Goal: Contribute content

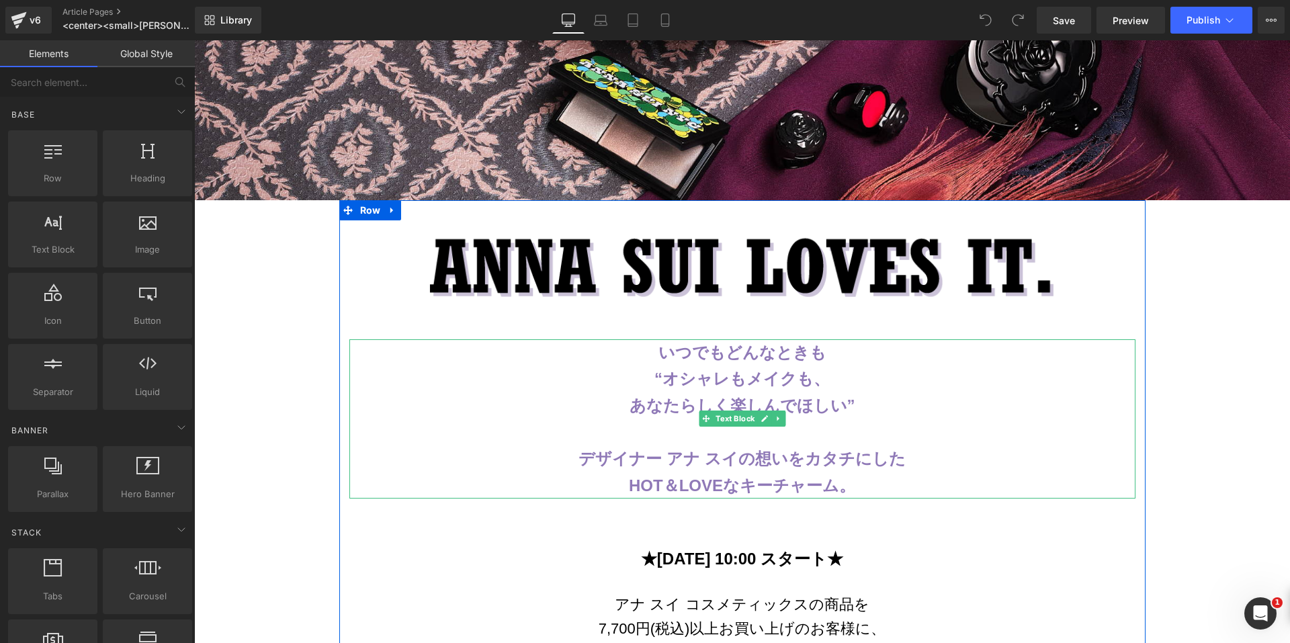
scroll to position [470, 0]
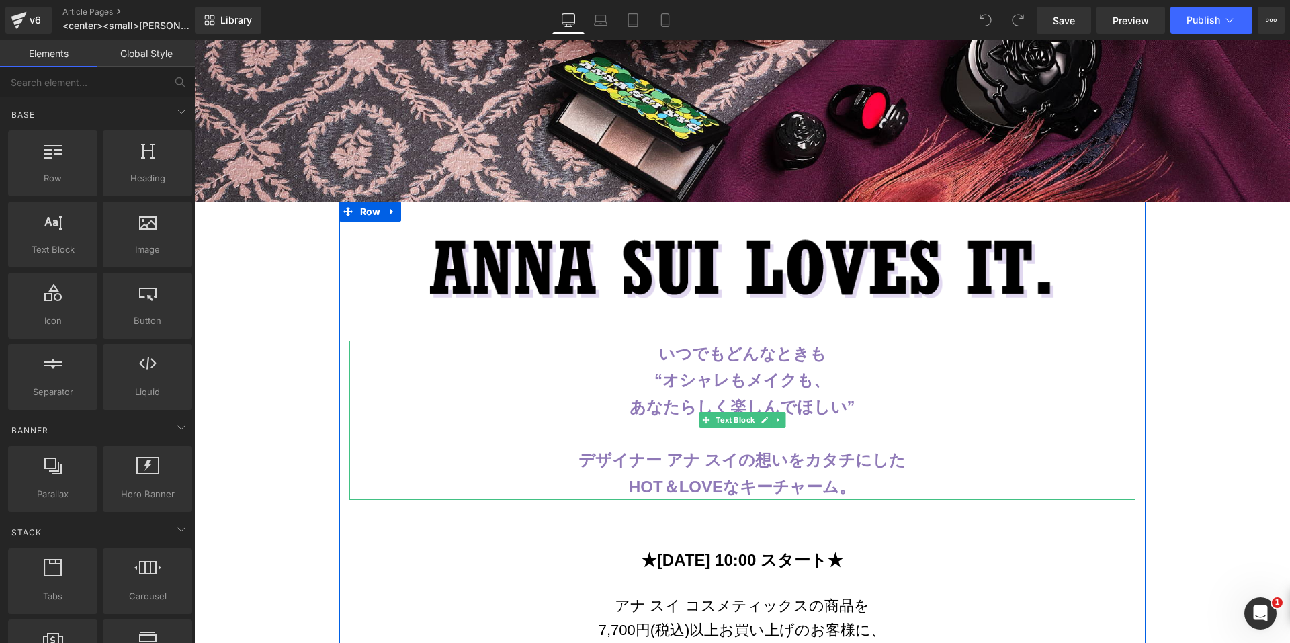
click at [825, 346] on p "いつでもどんなときも" at bounding box center [742, 354] width 786 height 27
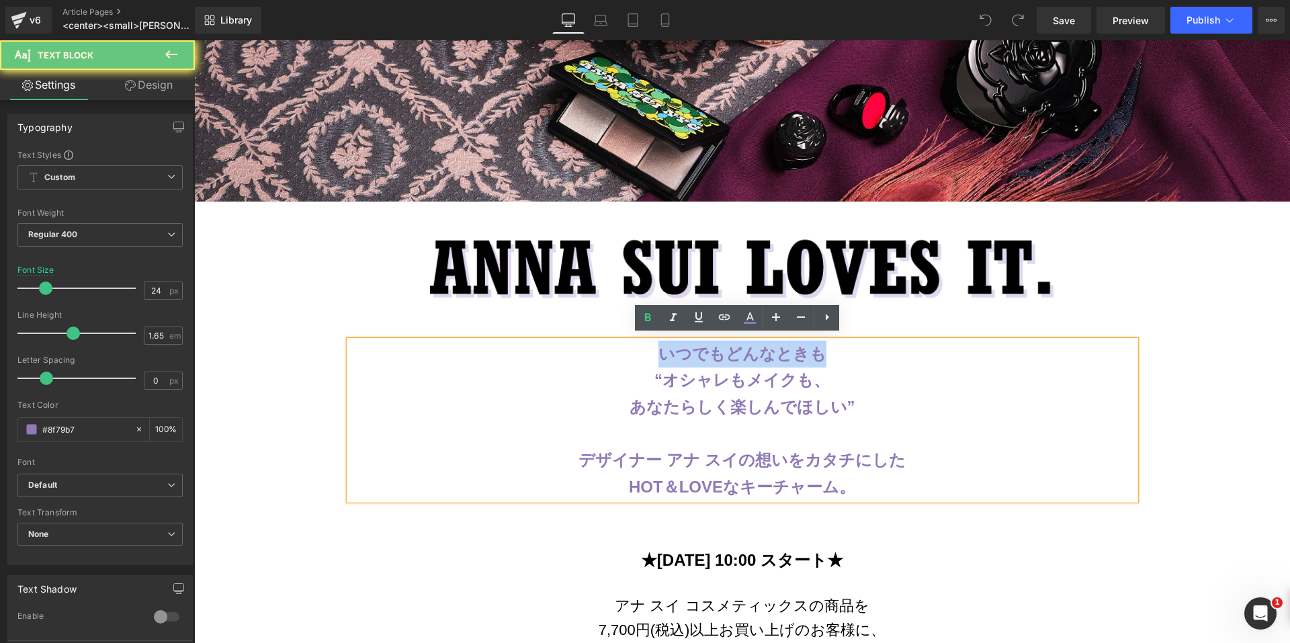
drag, startPoint x: 825, startPoint y: 346, endPoint x: 652, endPoint y: 347, distance: 172.6
click at [652, 347] on p "いつでもどんなときも" at bounding box center [742, 354] width 786 height 27
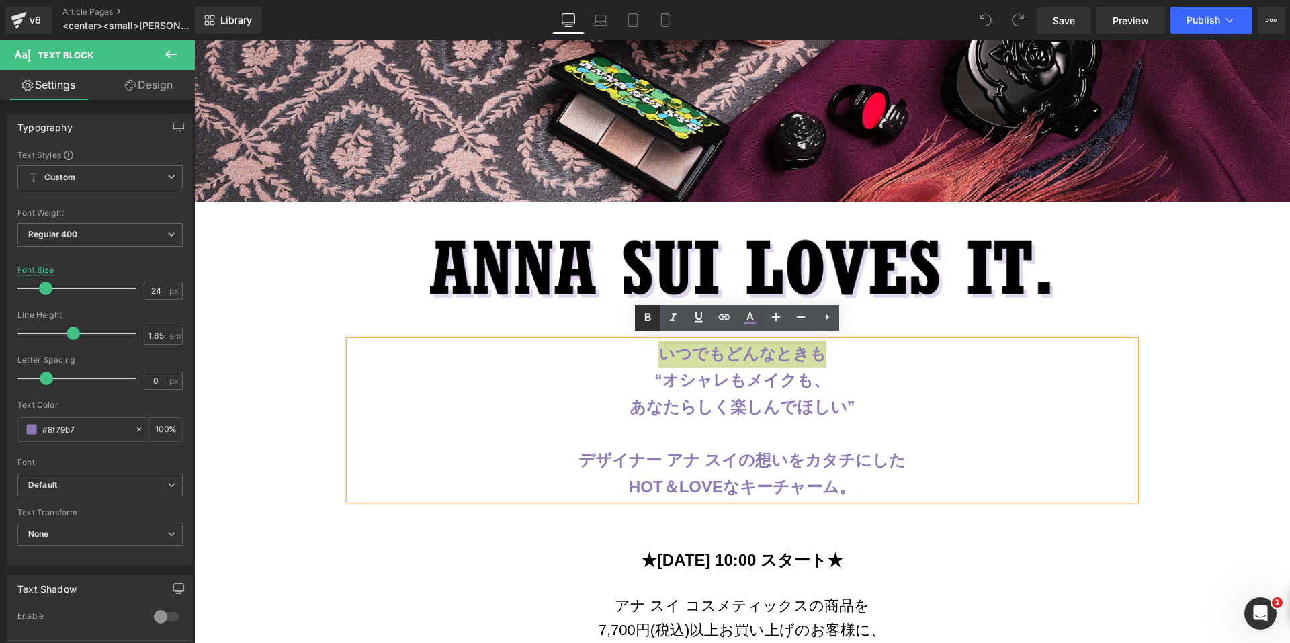
click at [652, 321] on icon at bounding box center [647, 318] width 16 height 16
click at [940, 447] on p "デザイナー アナ スイの想いをカタチにした" at bounding box center [742, 460] width 786 height 27
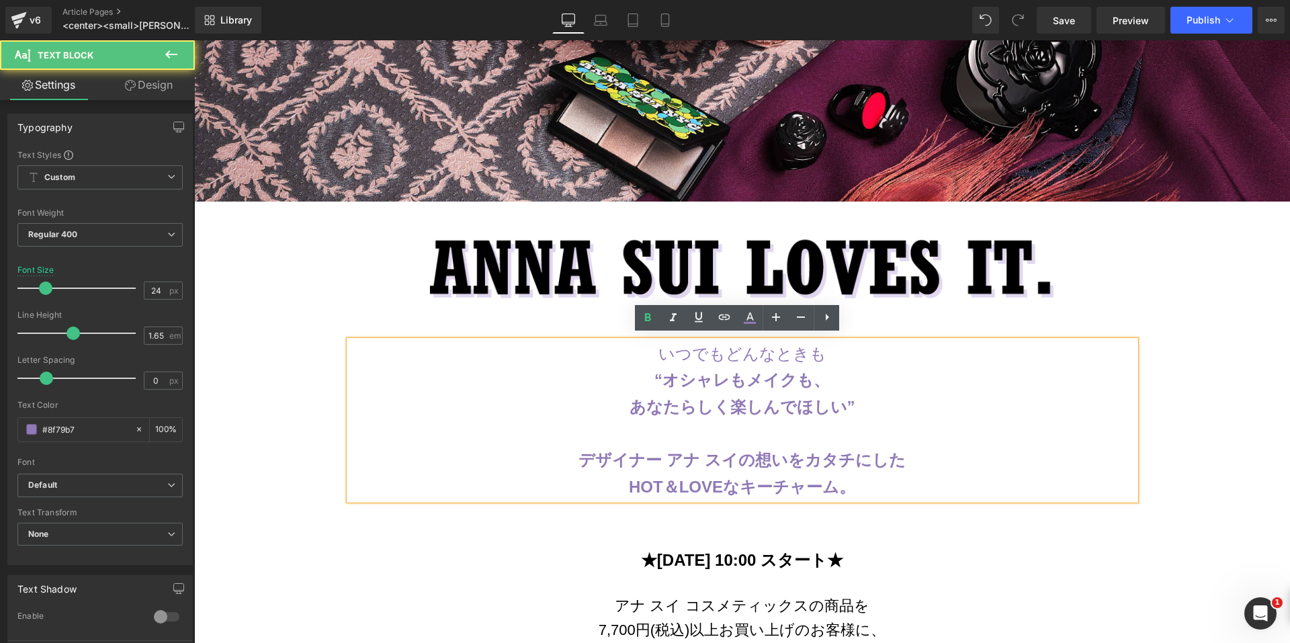
drag, startPoint x: 907, startPoint y: 435, endPoint x: 797, endPoint y: 435, distance: 110.2
click at [797, 435] on p at bounding box center [742, 433] width 786 height 27
drag, startPoint x: 787, startPoint y: 457, endPoint x: 895, endPoint y: 457, distance: 108.8
click at [895, 457] on p "デザイナー アナ スイの想いをカタチにした" at bounding box center [742, 460] width 786 height 27
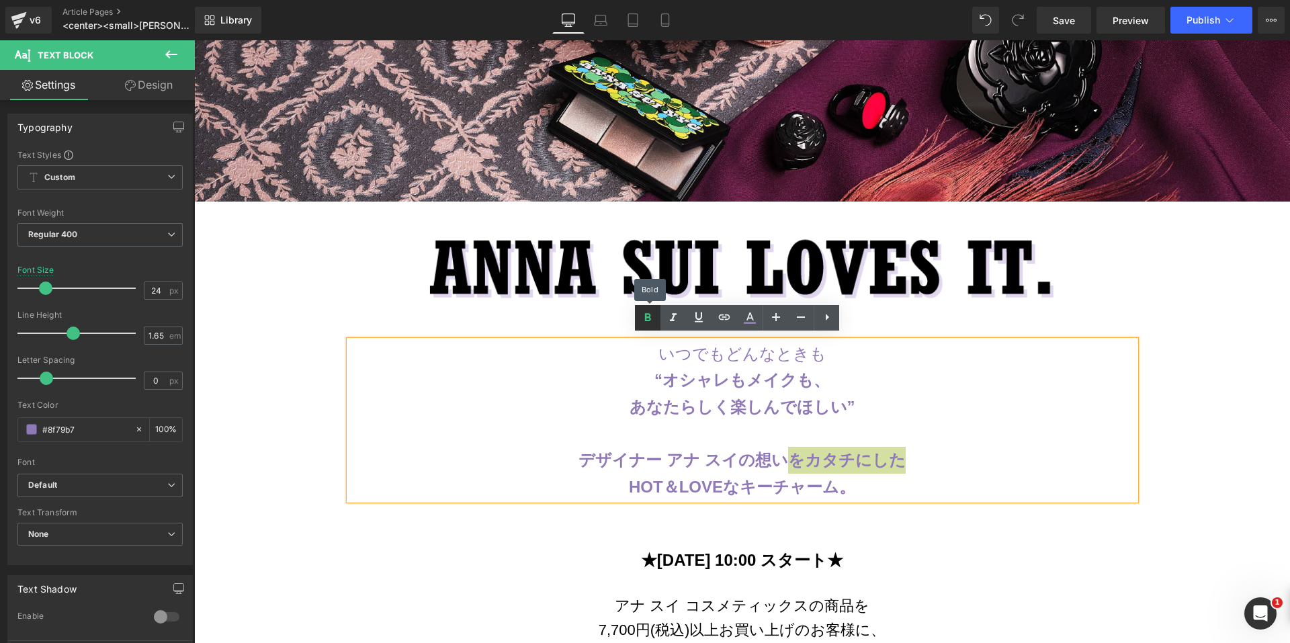
click at [642, 315] on icon at bounding box center [647, 318] width 16 height 16
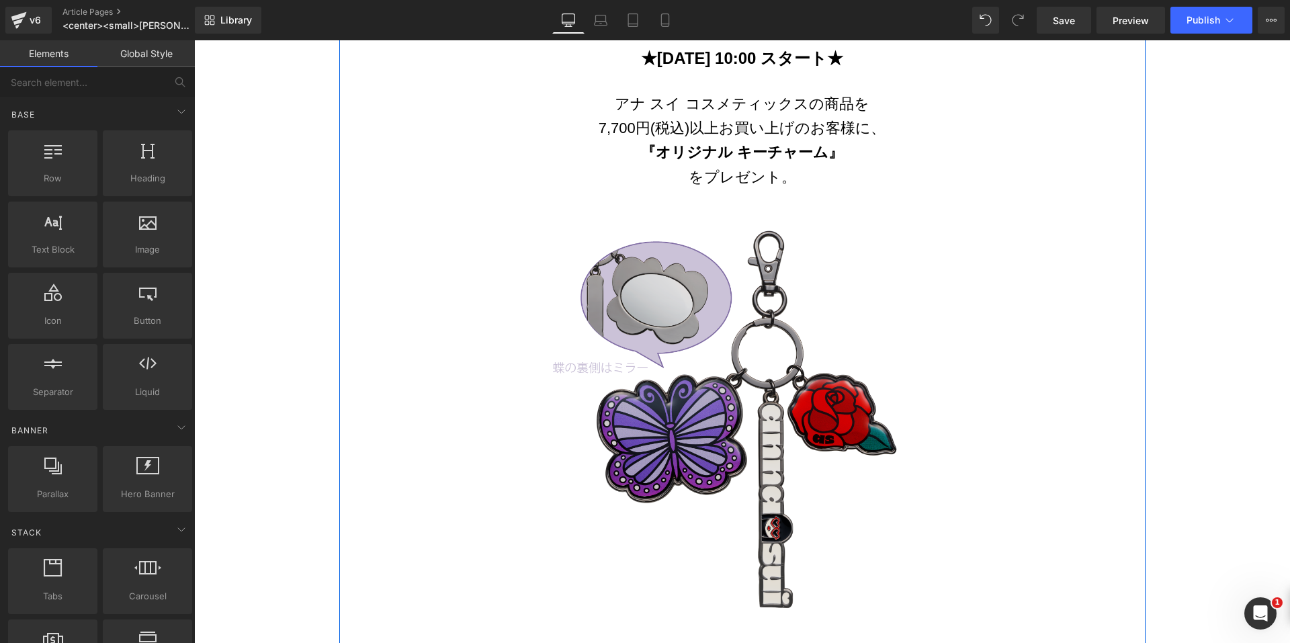
scroll to position [1075, 0]
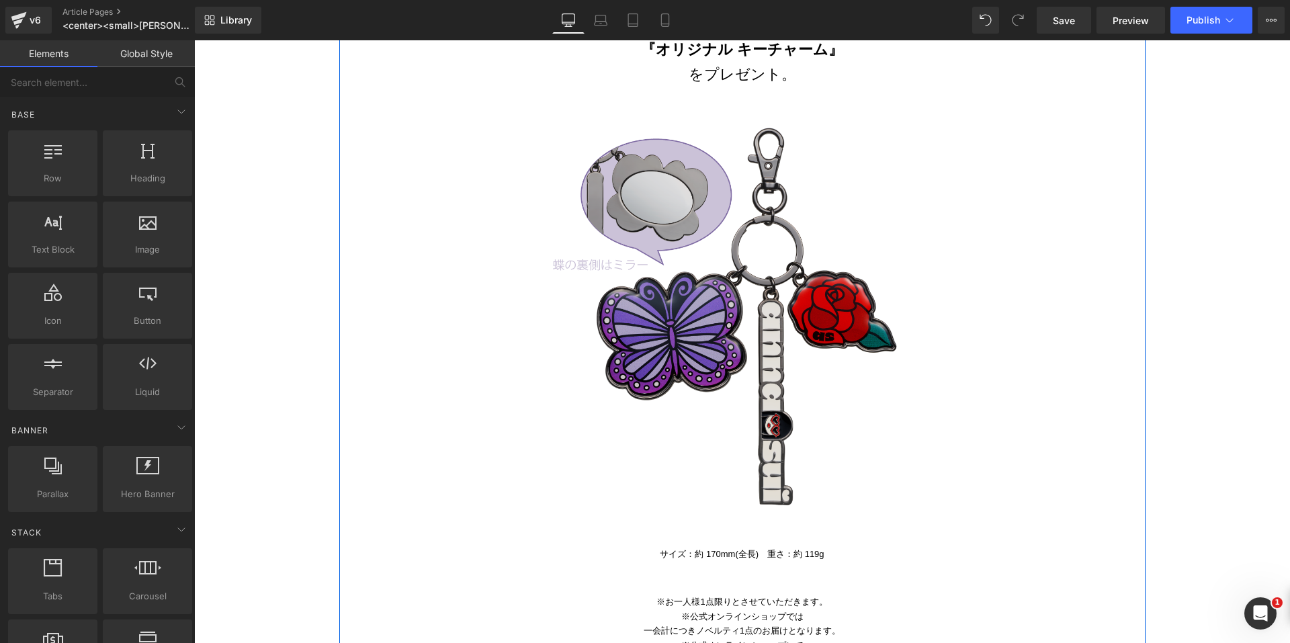
click at [755, 396] on img at bounding box center [741, 316] width 393 height 393
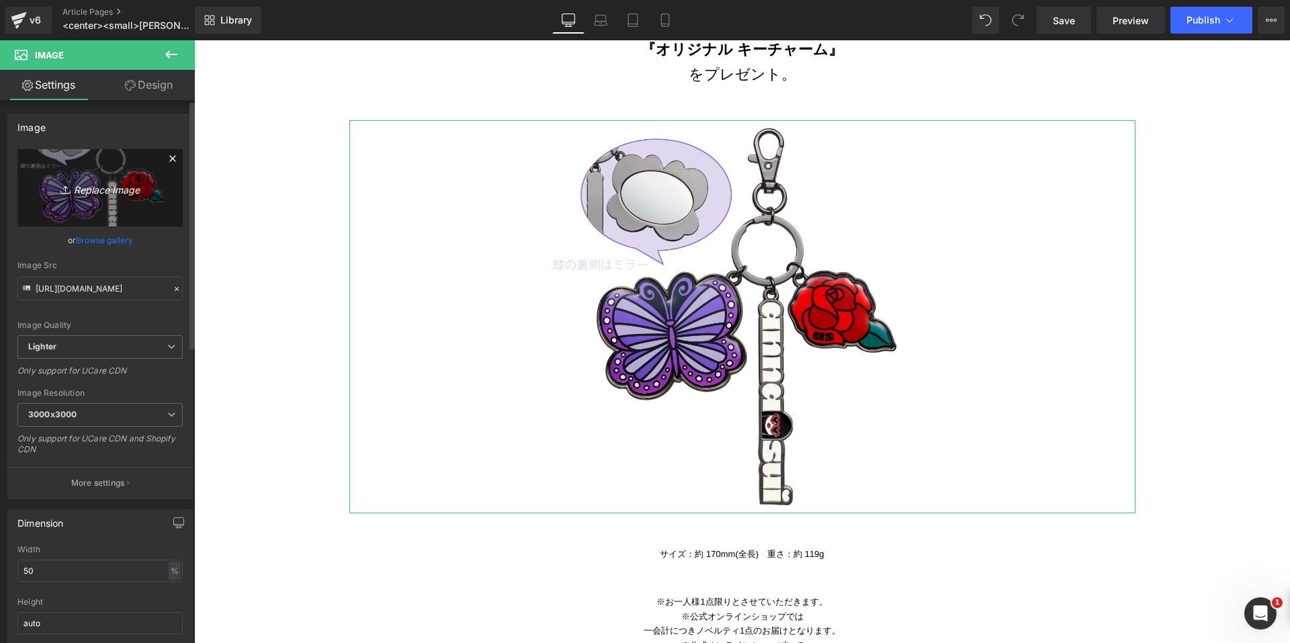
click at [103, 212] on link "Replace Image" at bounding box center [99, 187] width 165 height 77
type input "C:\fakepath\main_cutout02.png"
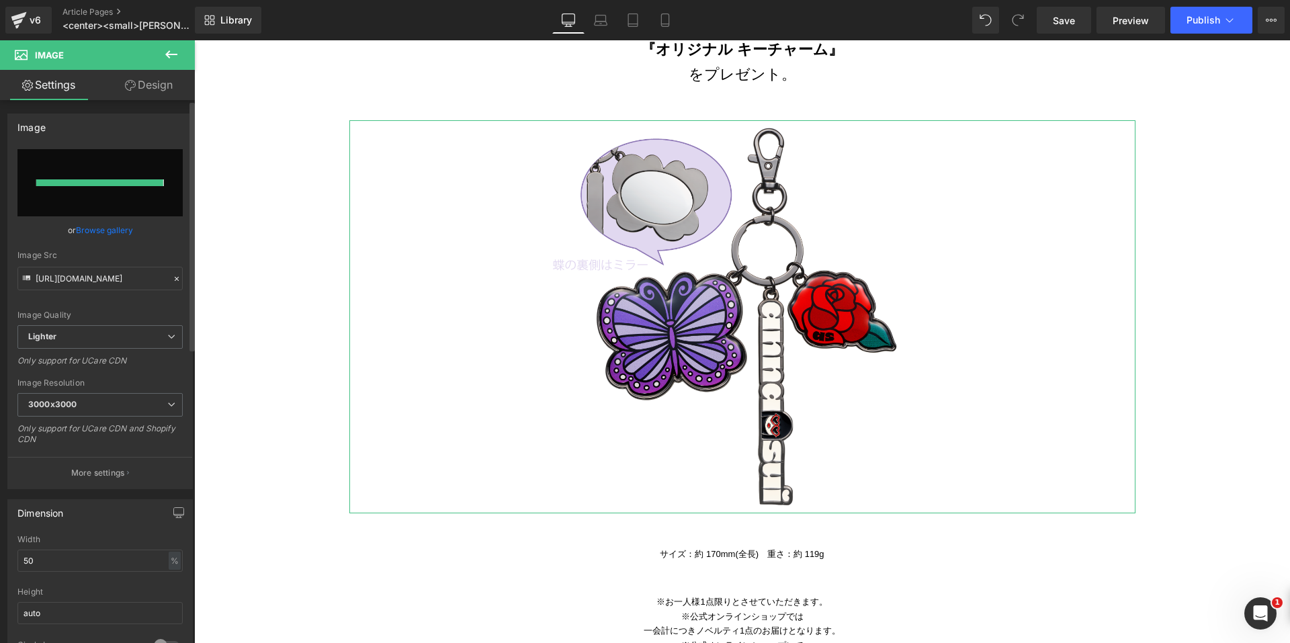
type input "[URL][DOMAIN_NAME]"
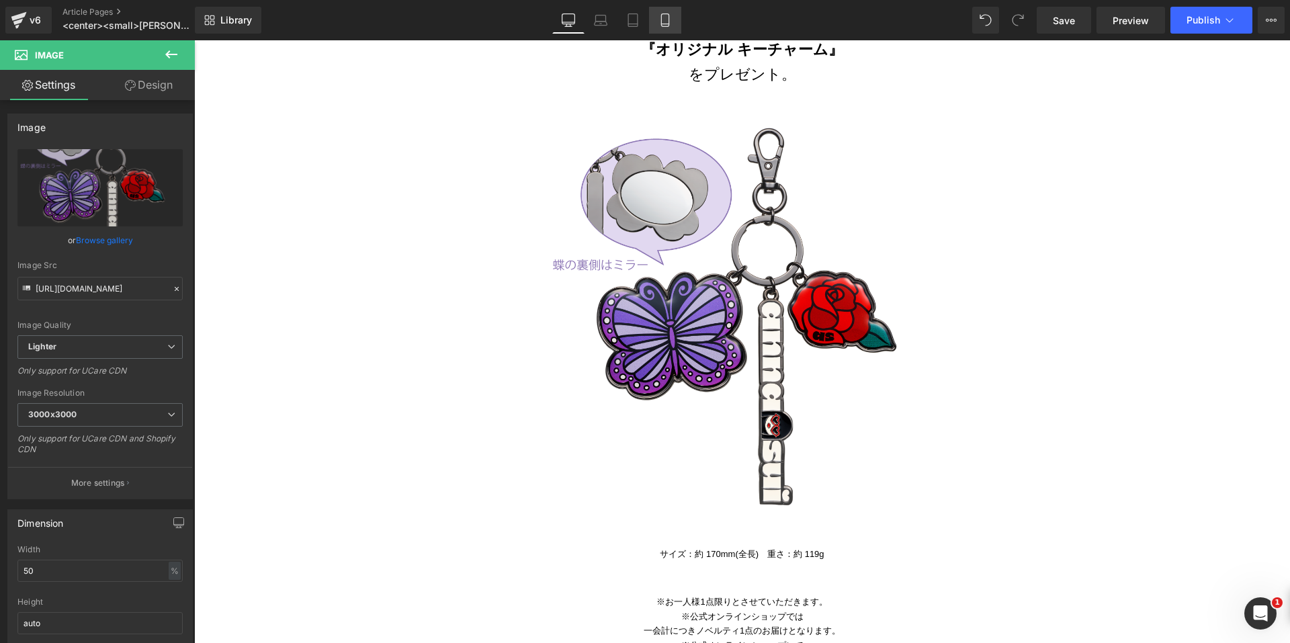
click at [657, 20] on link "Mobile" at bounding box center [665, 20] width 32 height 27
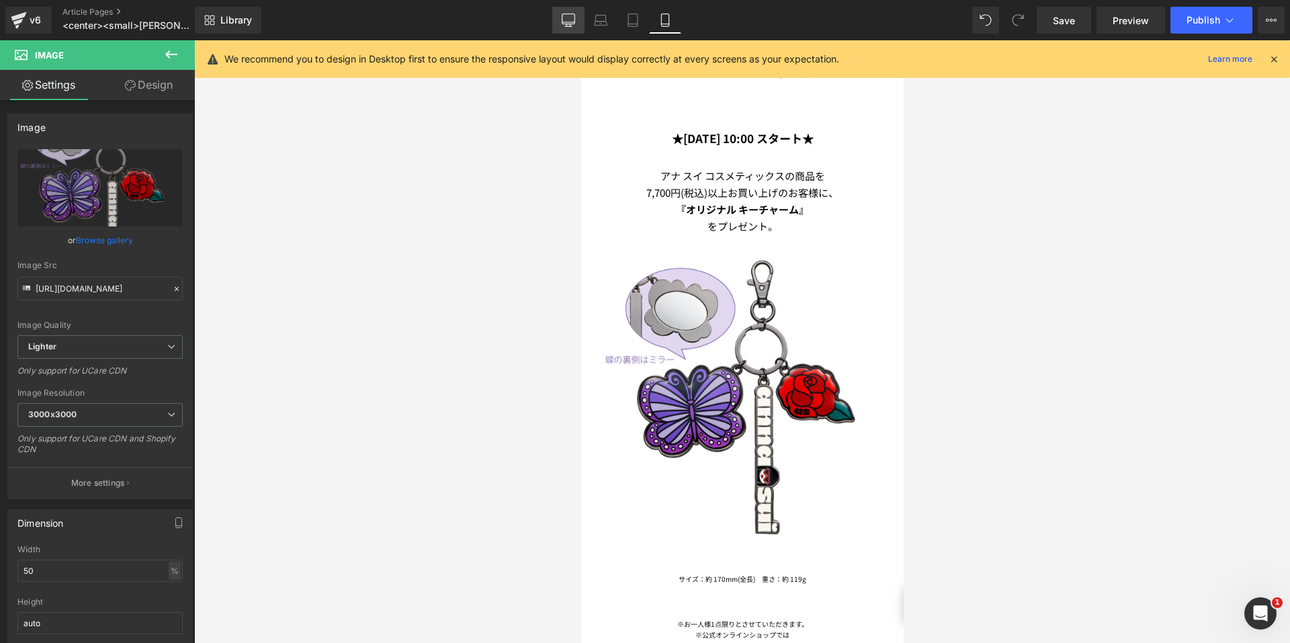
click at [565, 17] on icon at bounding box center [568, 19] width 13 height 13
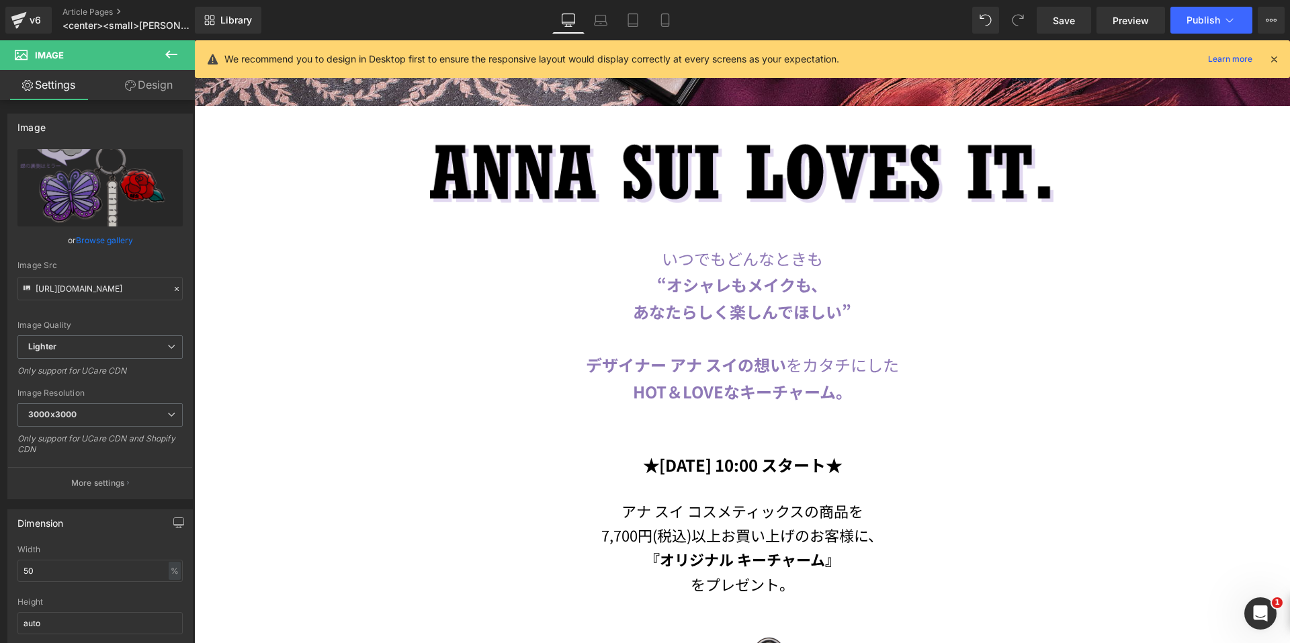
scroll to position [947, 0]
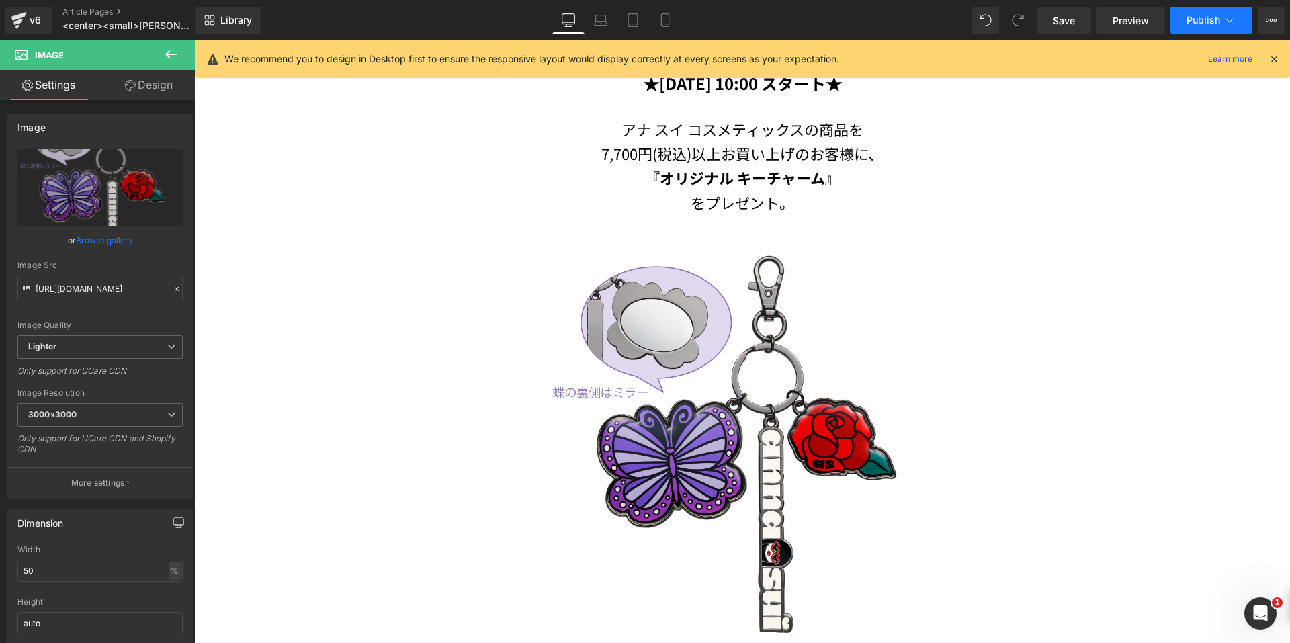
click at [1195, 18] on span "Publish" at bounding box center [1203, 20] width 34 height 11
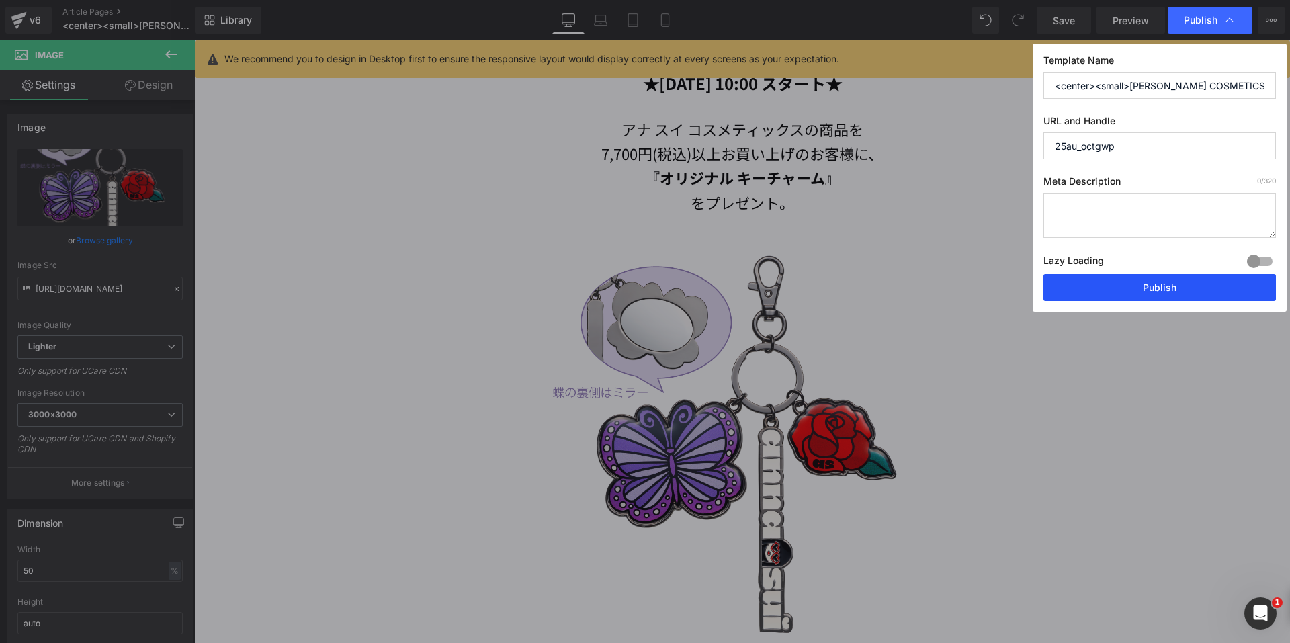
click at [1085, 283] on button "Publish" at bounding box center [1159, 287] width 232 height 27
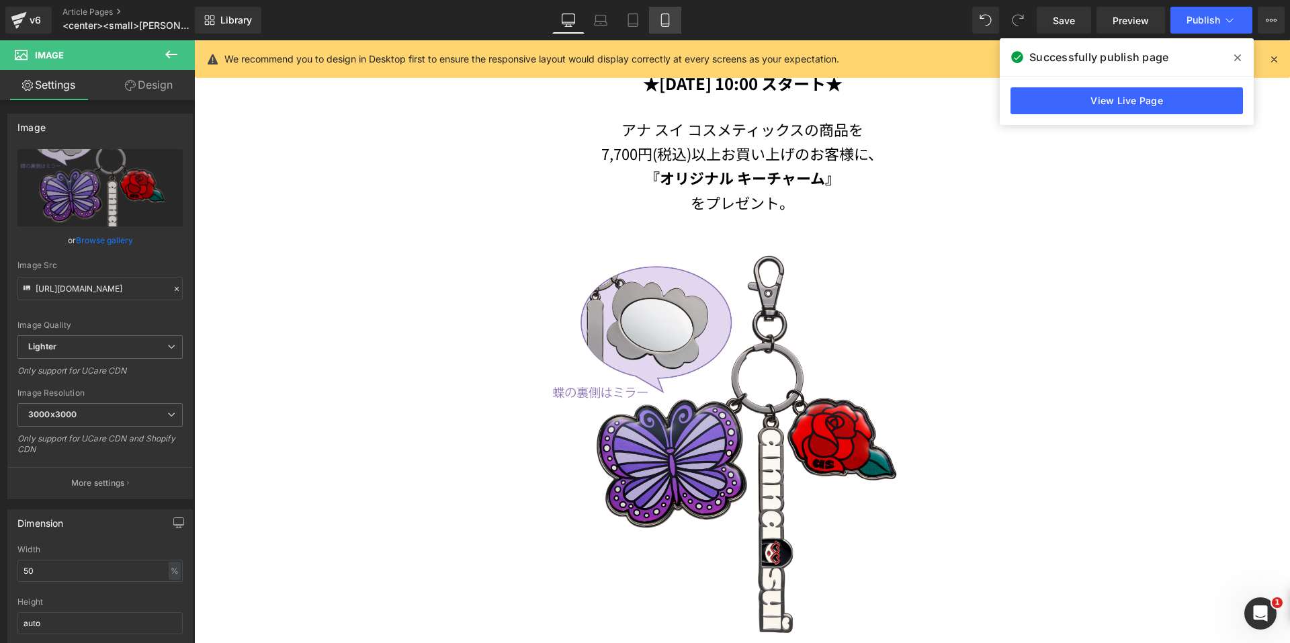
click at [667, 15] on icon at bounding box center [664, 19] width 13 height 13
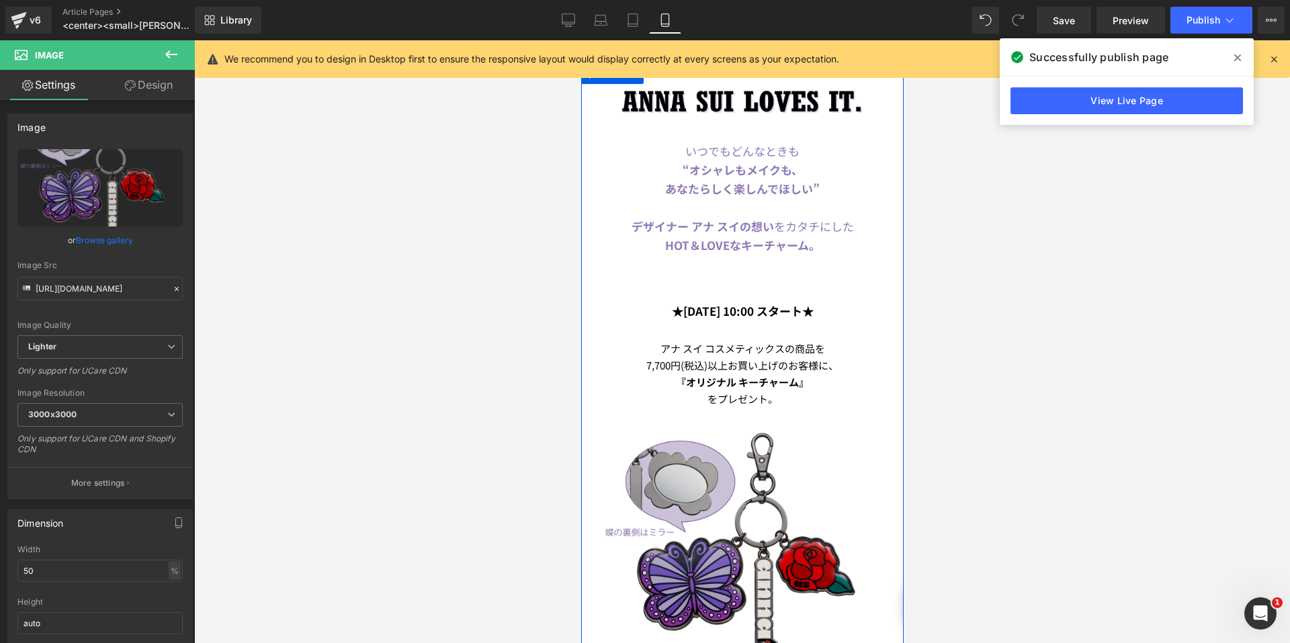
scroll to position [364, 0]
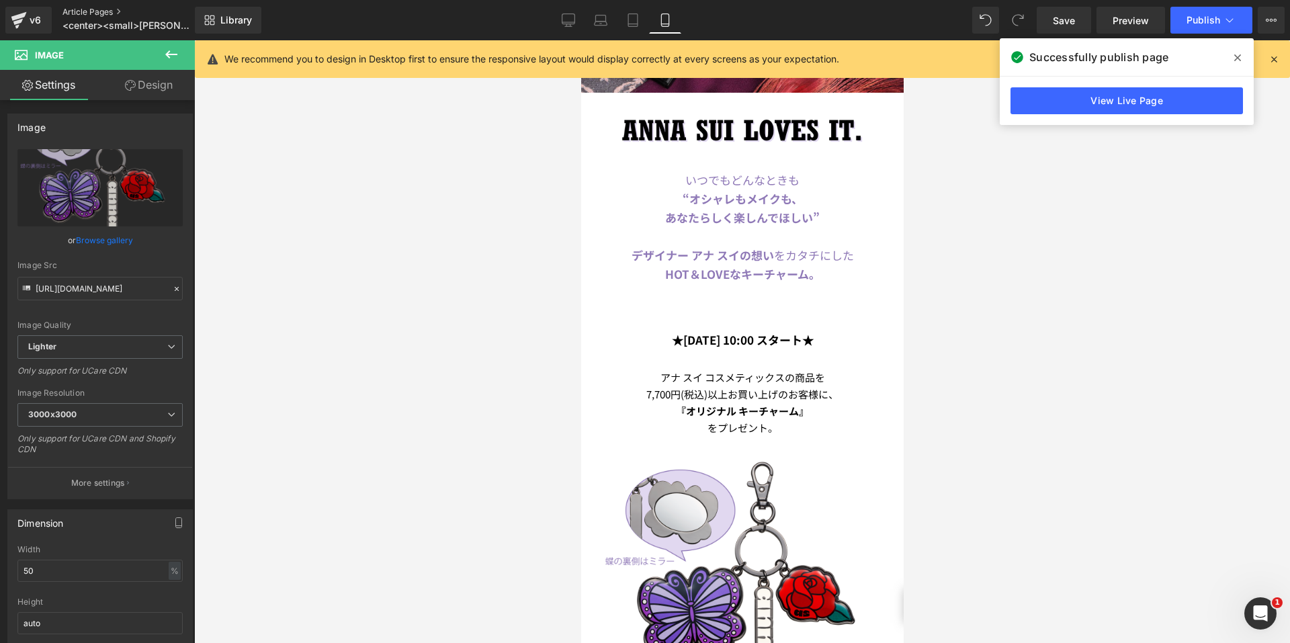
click at [104, 11] on link "Article Pages" at bounding box center [139, 12] width 154 height 11
